Goal: Complete application form

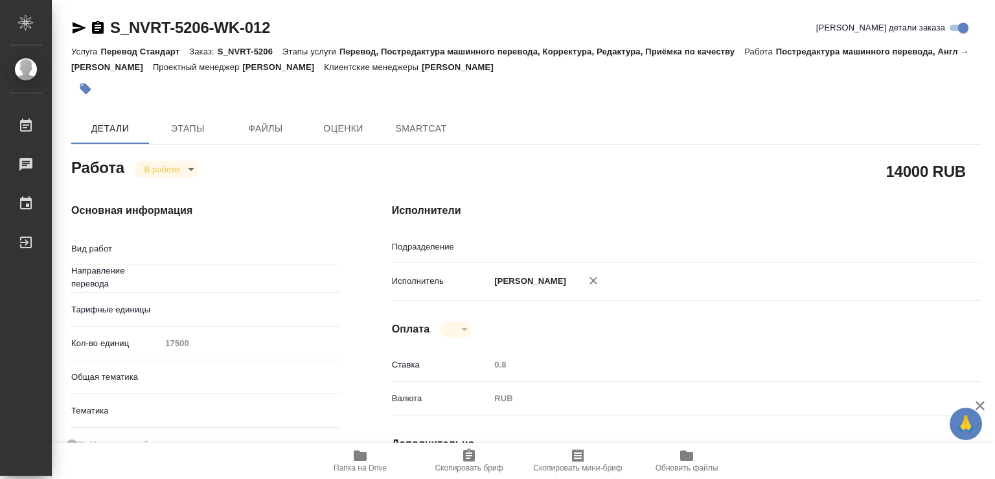
type textarea "x"
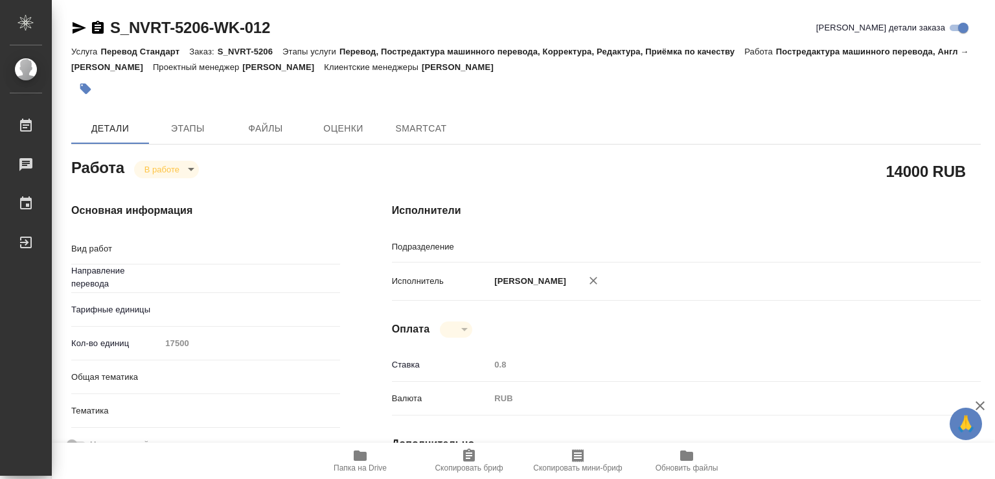
type textarea "x"
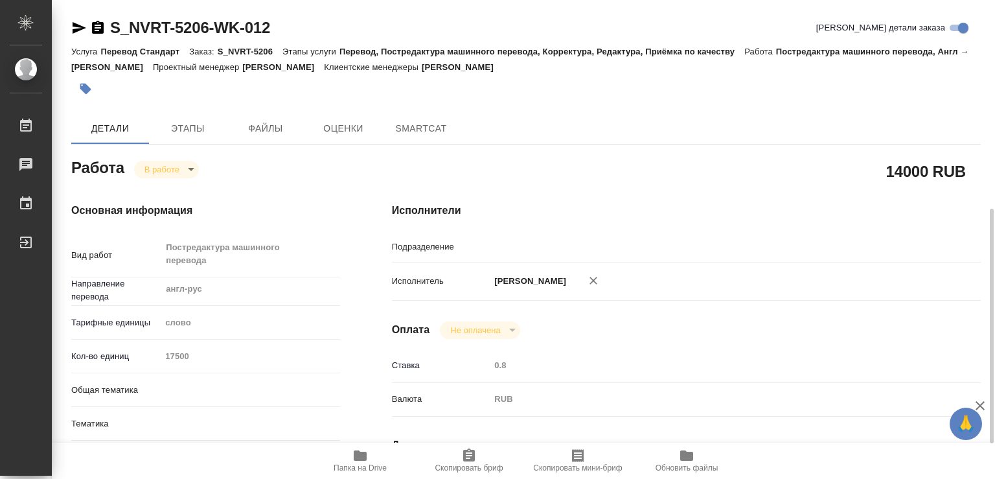
type textarea "Постредактура машинного перевода"
type textarea "x"
type input "англ-рус"
type textarea "x"
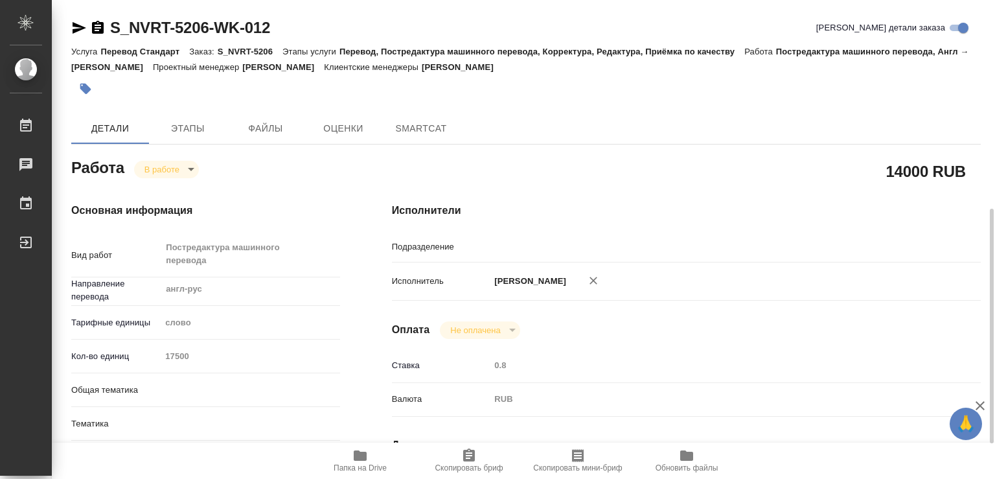
type textarea "x"
type input "MedLinguists"
type textarea "x"
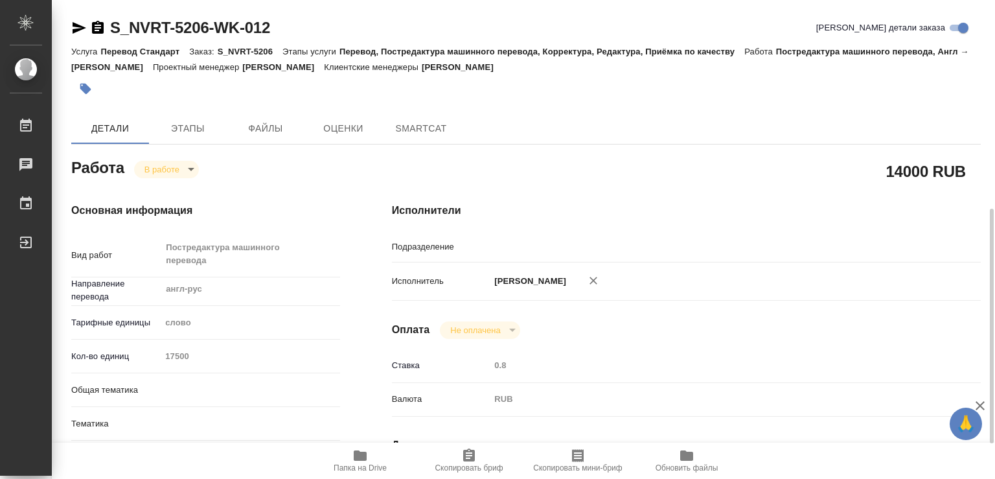
type textarea "x"
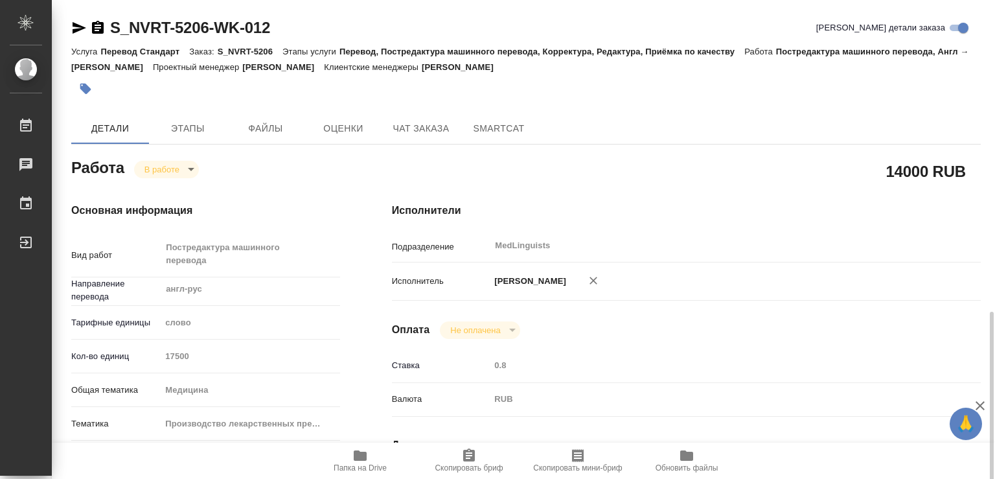
type textarea "x"
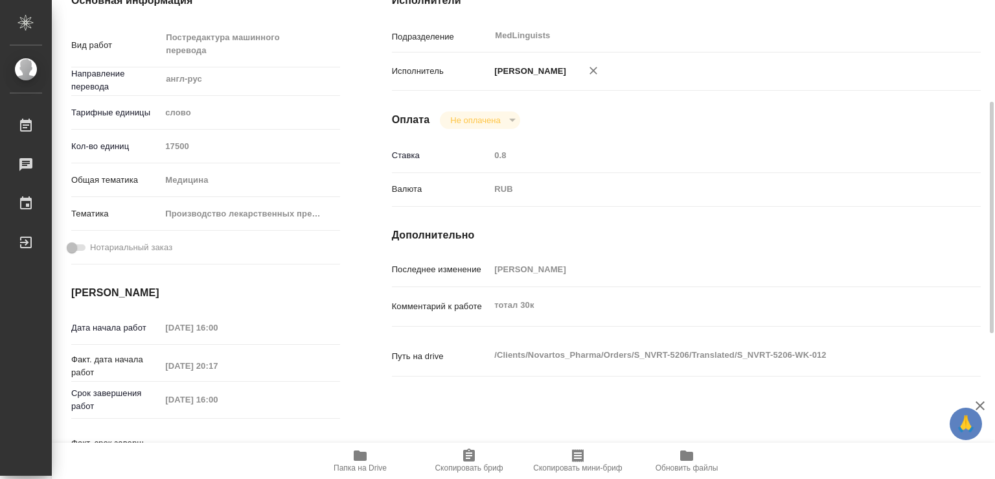
scroll to position [280, 0]
